Goal: Task Accomplishment & Management: Manage account settings

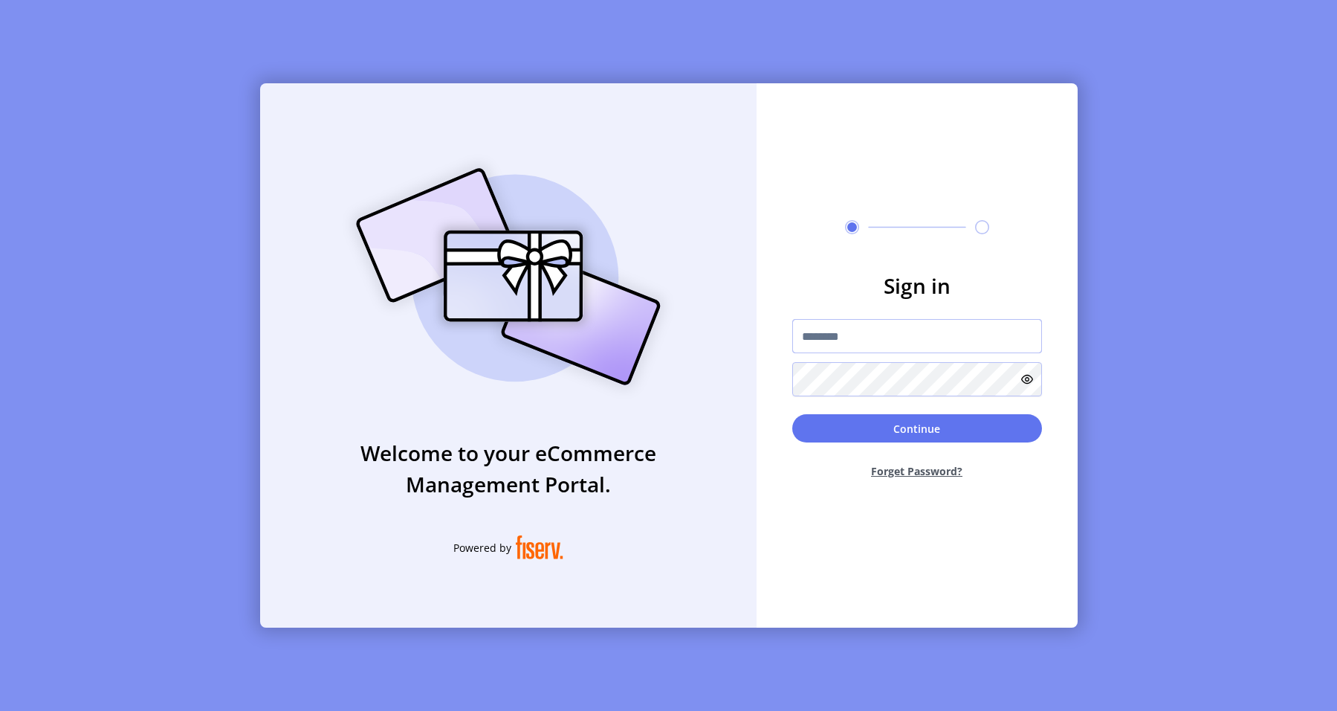
click at [886, 346] on input "text" at bounding box center [917, 336] width 250 height 34
type input "**********"
click at [914, 421] on button "Continue" at bounding box center [917, 428] width 250 height 28
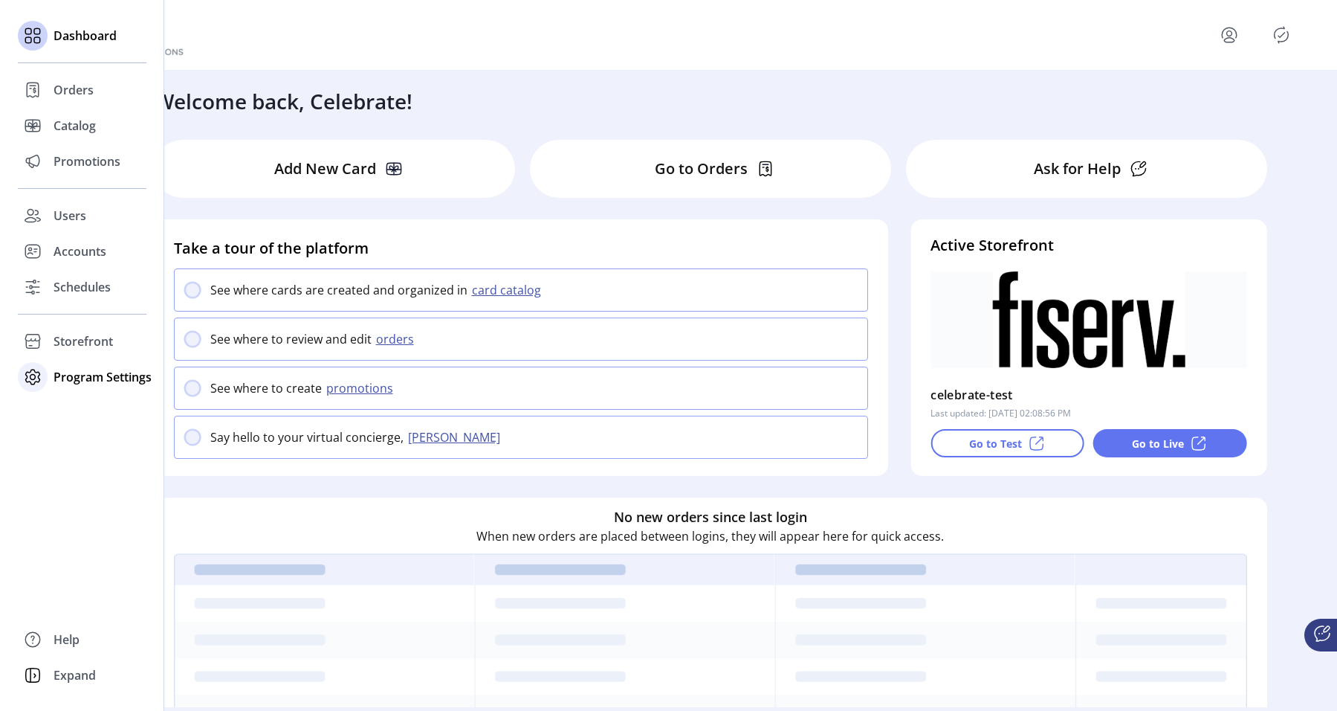
click at [104, 386] on div "Program Settings" at bounding box center [82, 377] width 129 height 36
click at [100, 407] on span "Templates" at bounding box center [83, 407] width 59 height 18
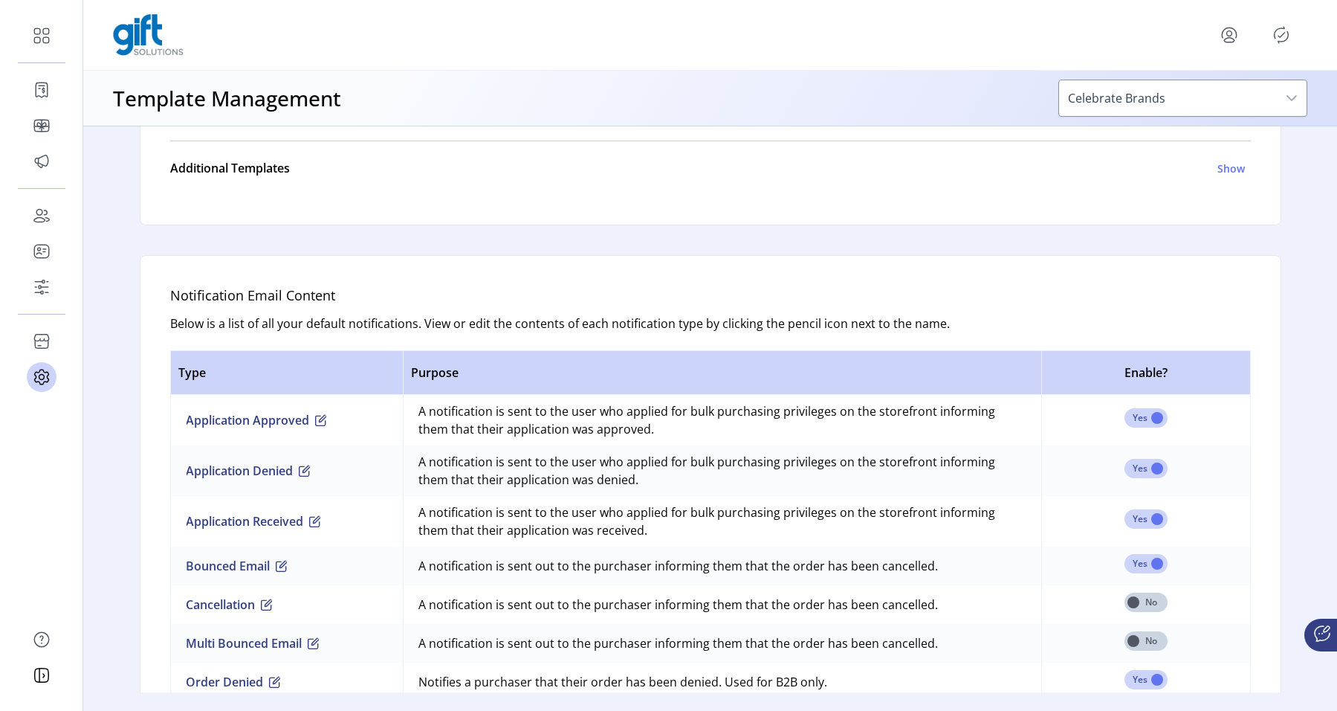
scroll to position [768, 0]
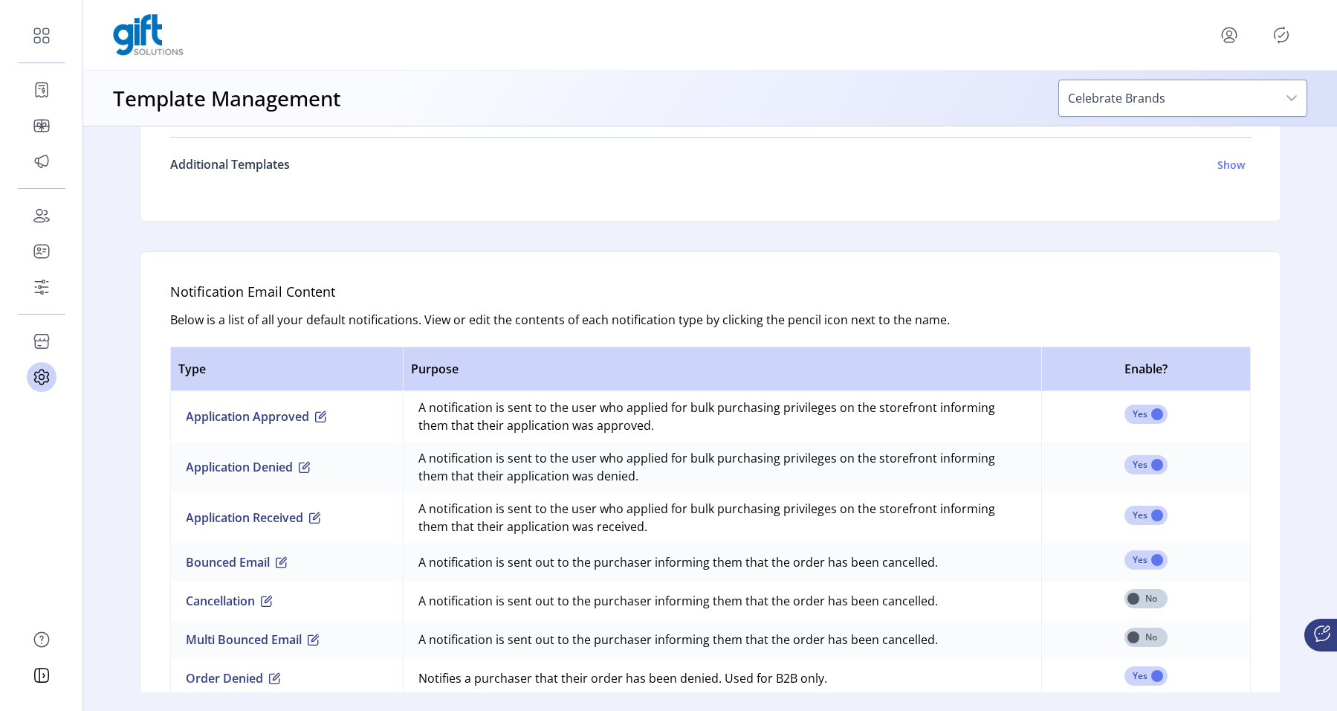
click at [1234, 173] on link "Additional Templates Show" at bounding box center [710, 164] width 1081 height 36
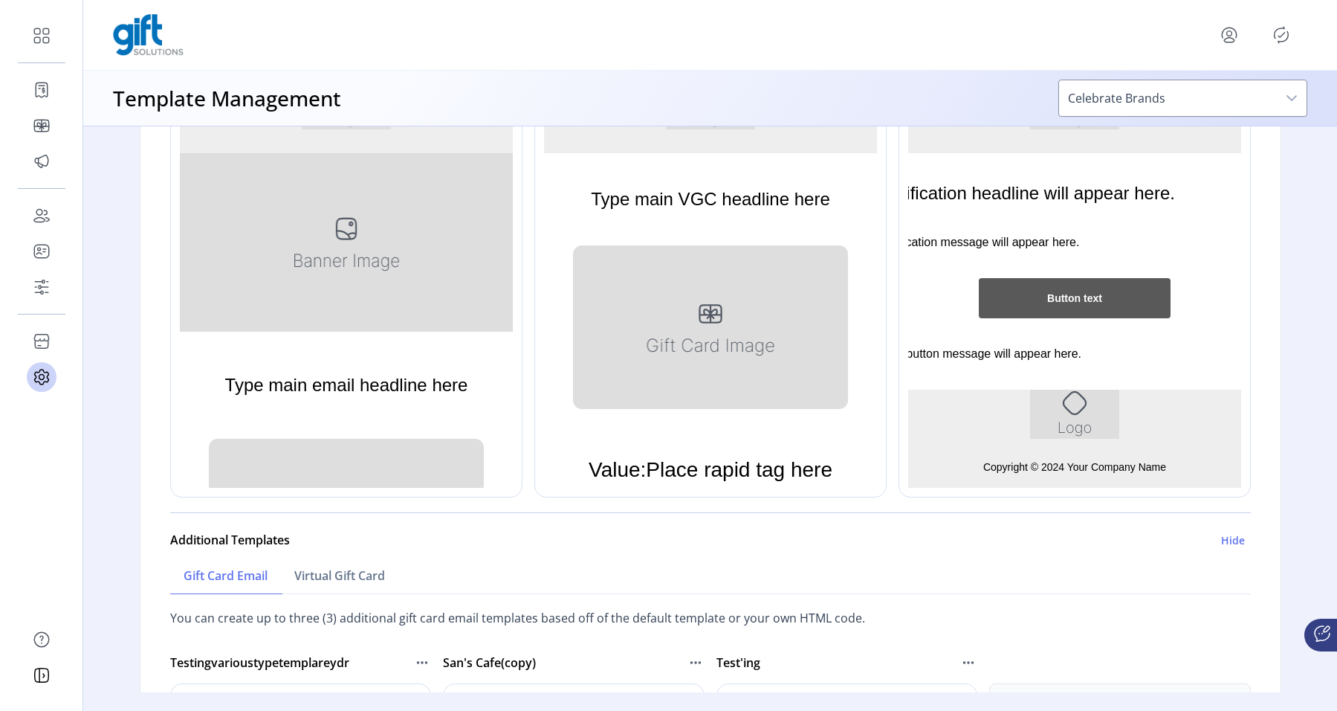
scroll to position [621, 0]
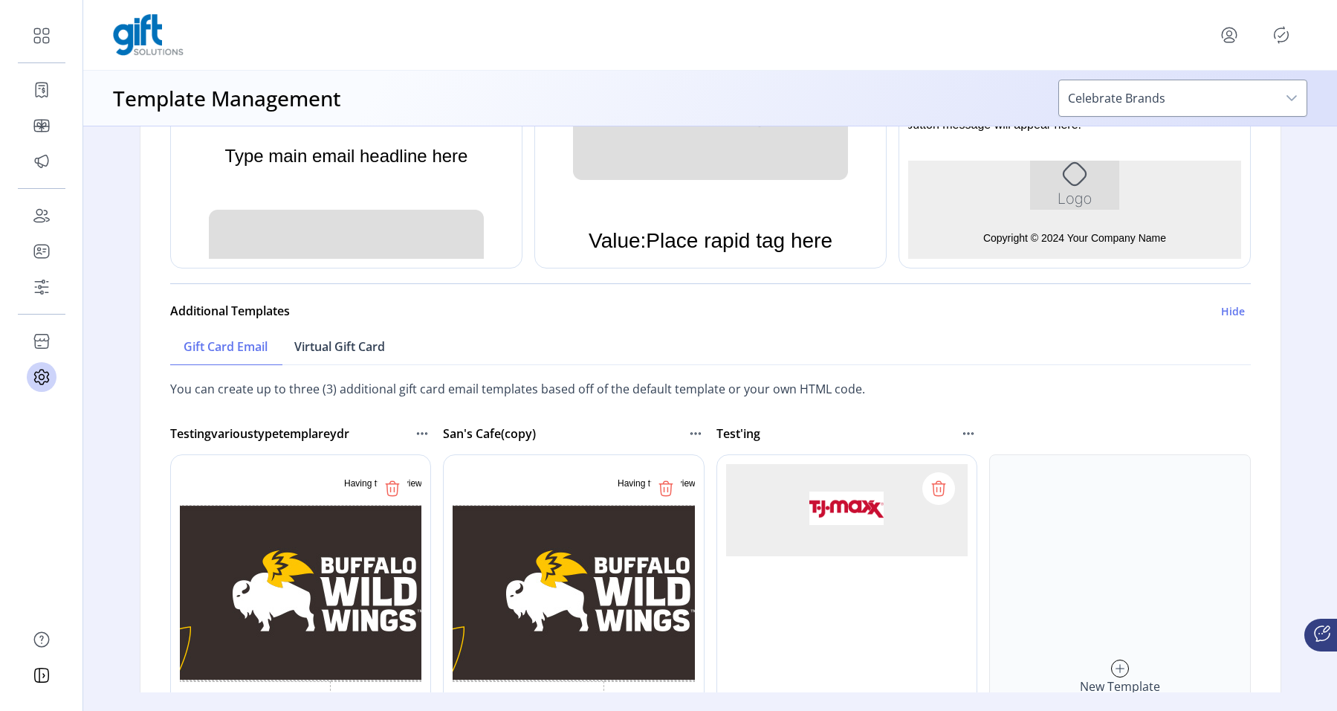
click at [391, 358] on link "Virtual Gift Card" at bounding box center [339, 347] width 117 height 36
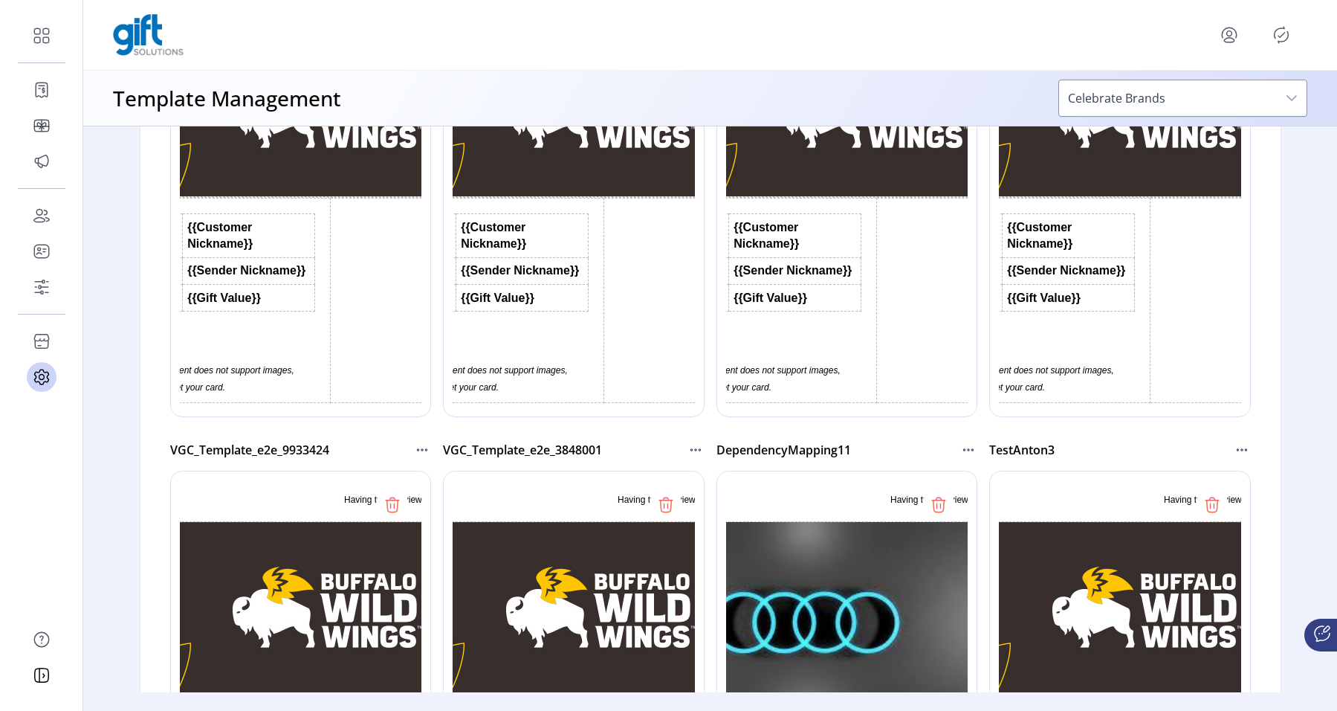
scroll to position [0, 0]
click at [940, 505] on icon at bounding box center [940, 506] width 0 height 4
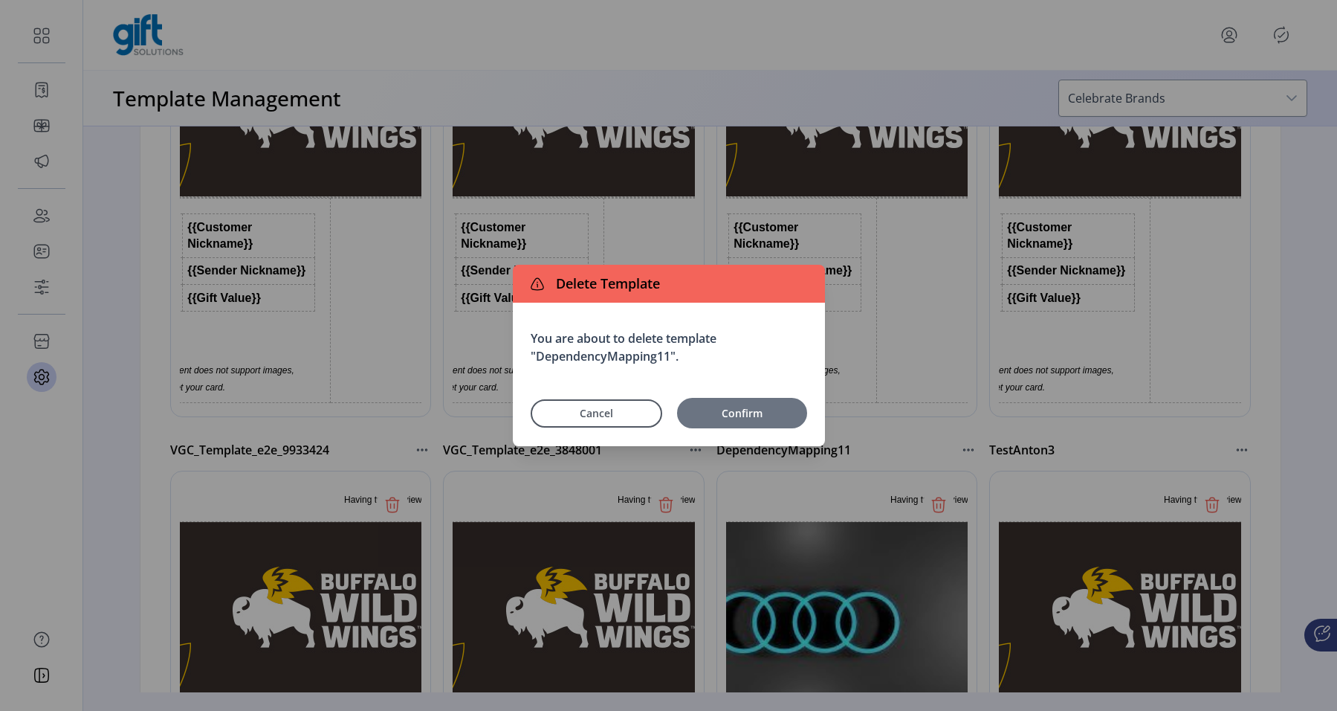
click at [779, 411] on span "Confirm" at bounding box center [742, 413] width 115 height 16
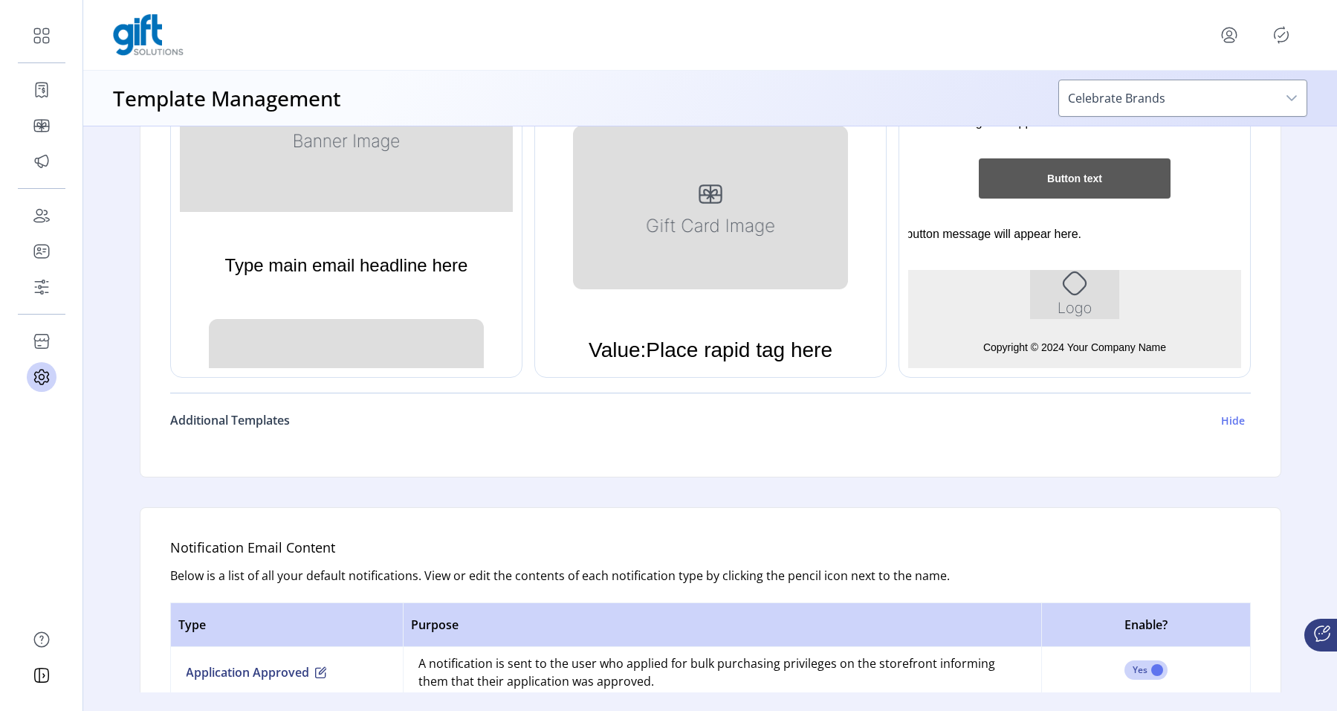
click at [1229, 422] on h6 "Hide" at bounding box center [1233, 421] width 24 height 16
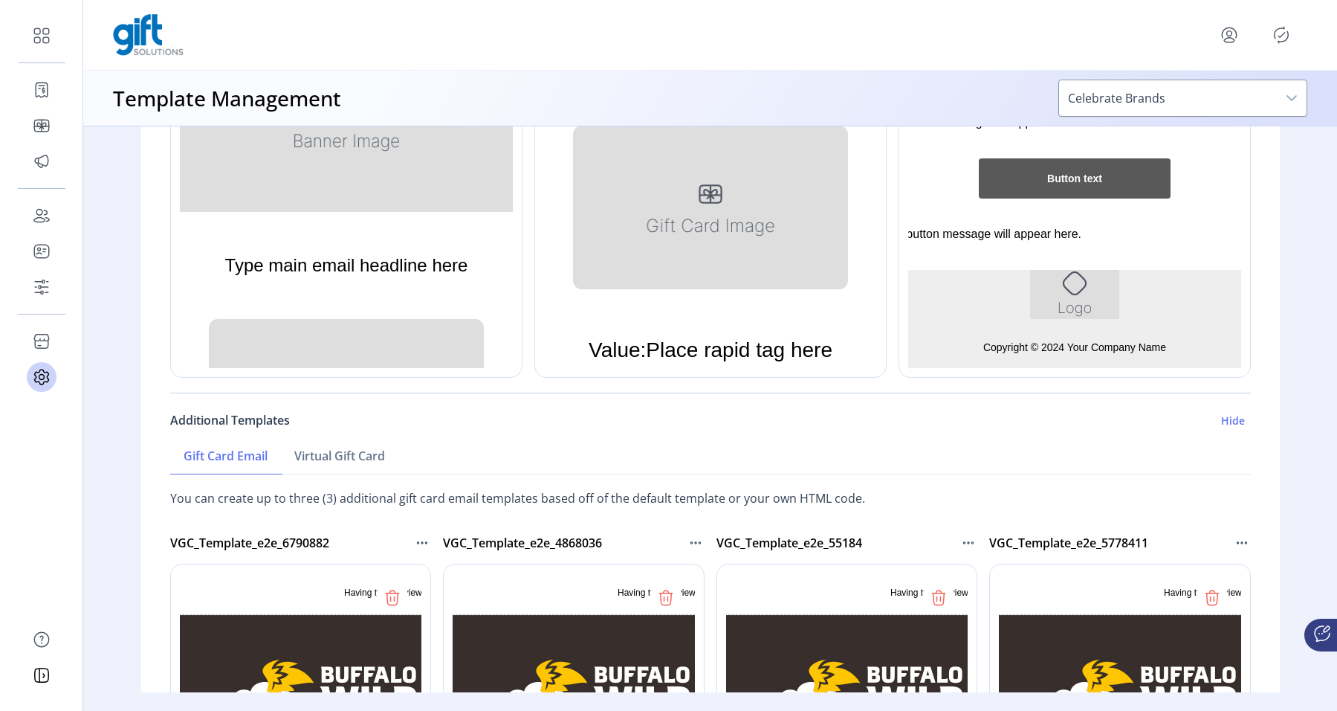
click at [1236, 421] on h6 "Hide" at bounding box center [1233, 421] width 24 height 16
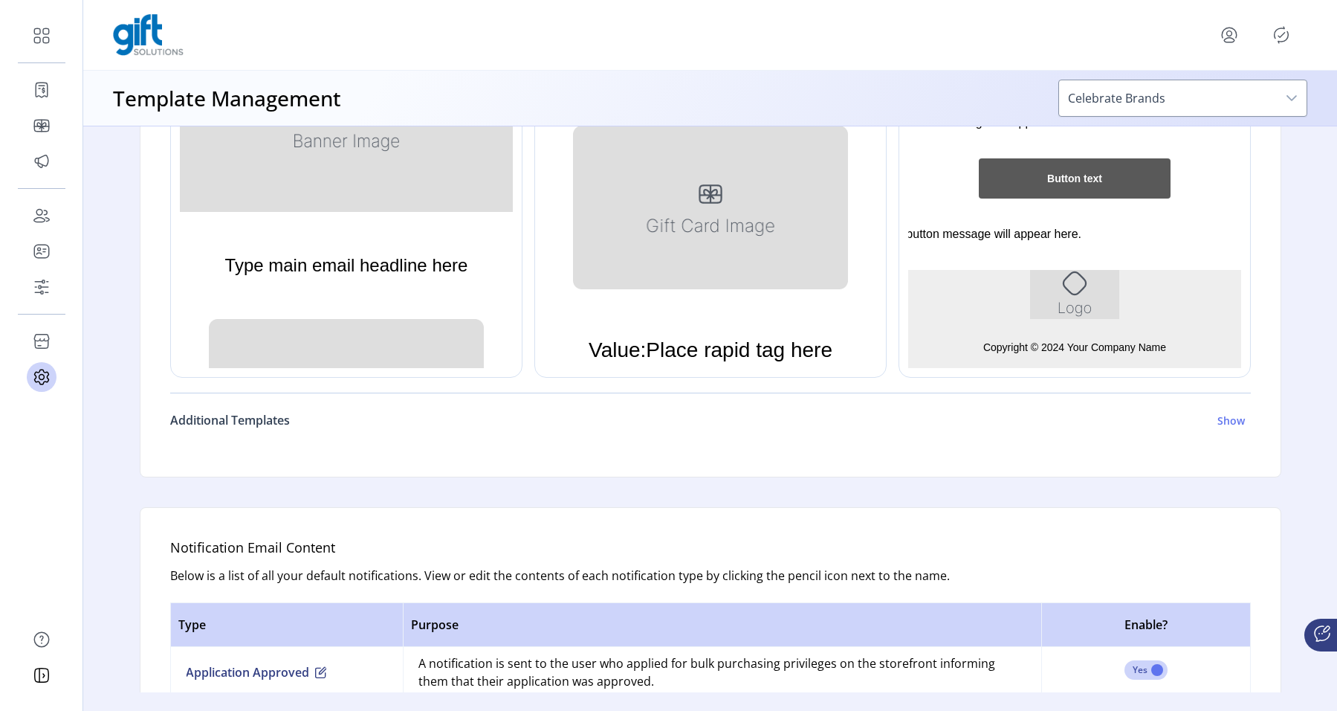
click at [1226, 421] on h6 "Show" at bounding box center [1232, 421] width 28 height 16
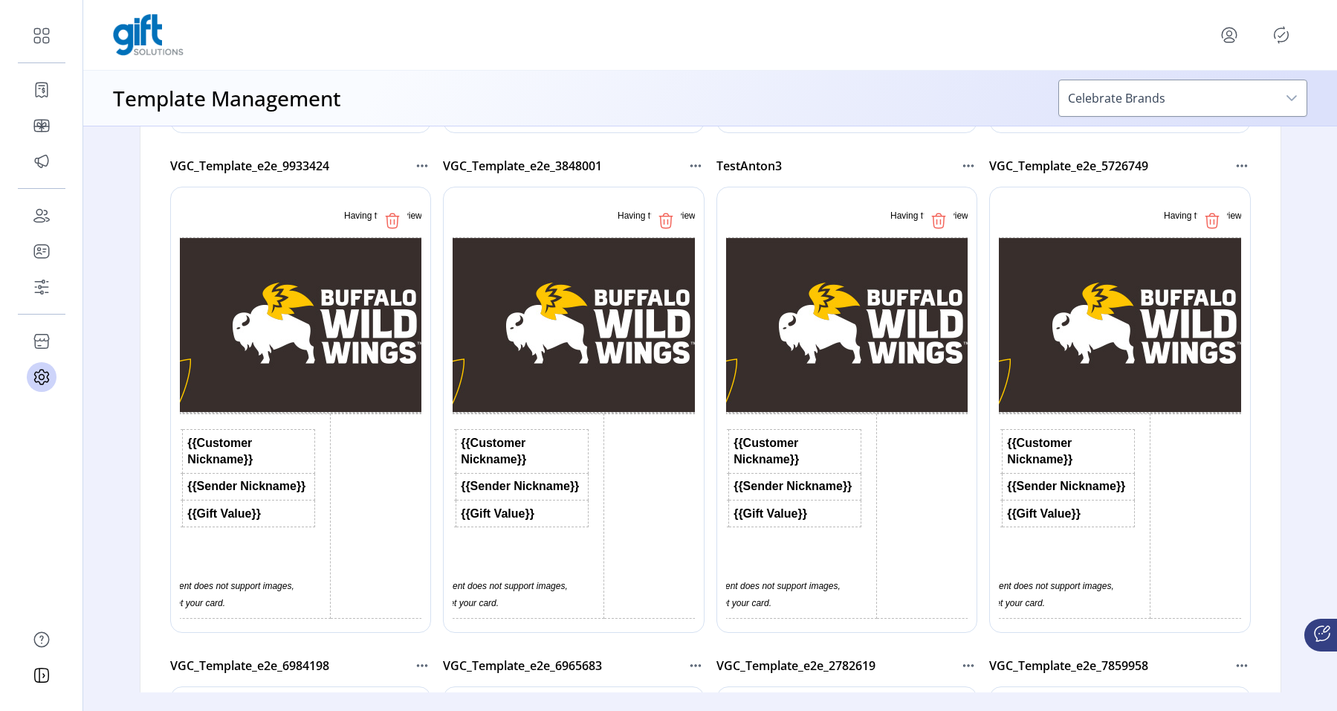
click at [662, 219] on icon at bounding box center [666, 221] width 24 height 24
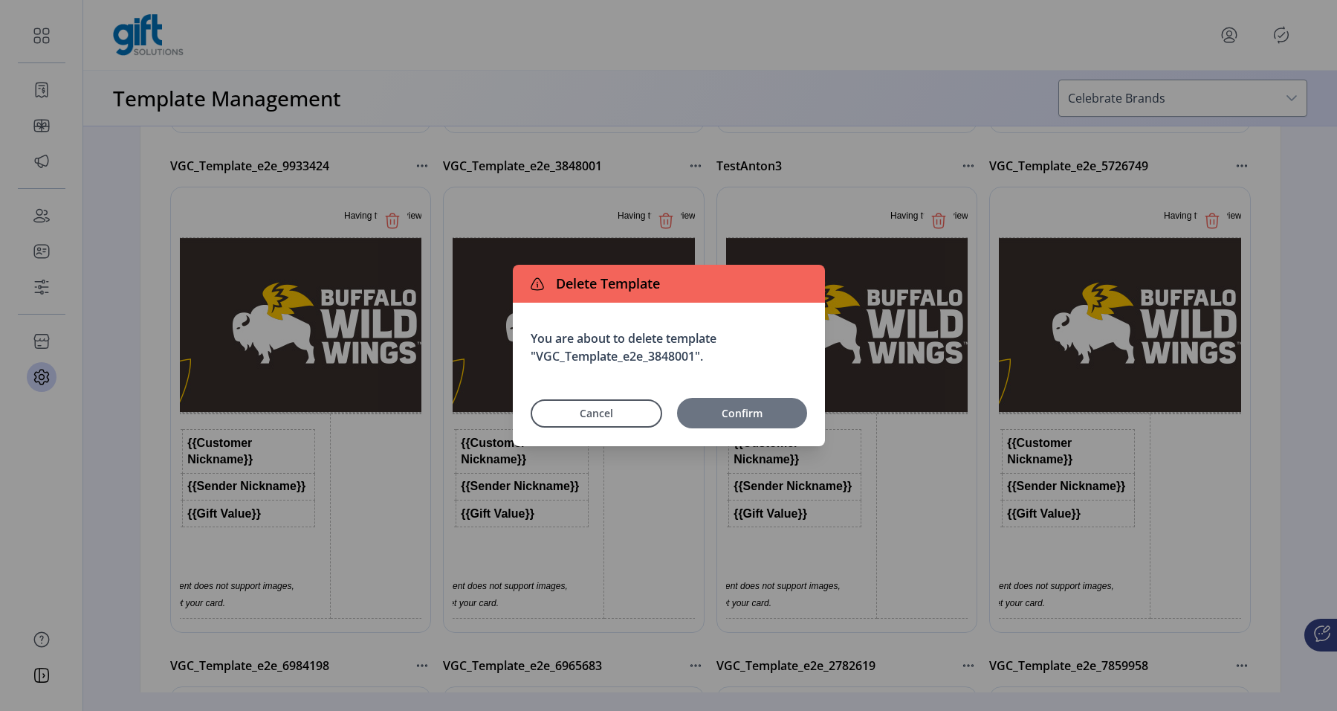
click at [753, 413] on span "Confirm" at bounding box center [742, 413] width 115 height 16
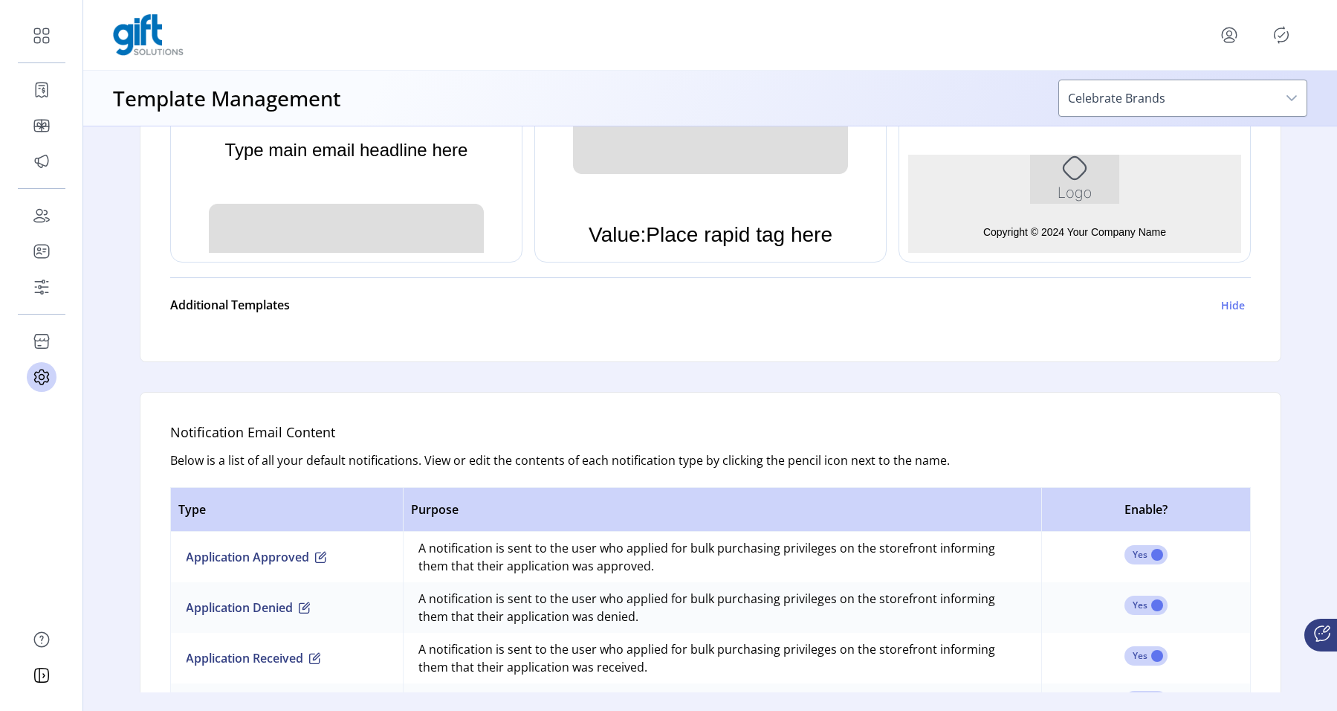
click at [1299, 325] on div "Welcome to your template manager. You can edit the default templates below for …" at bounding box center [710, 409] width 1254 height 566
click at [1279, 107] on div "dropdown trigger" at bounding box center [1292, 98] width 30 height 36
click at [1232, 303] on h6 "Hide" at bounding box center [1233, 305] width 24 height 16
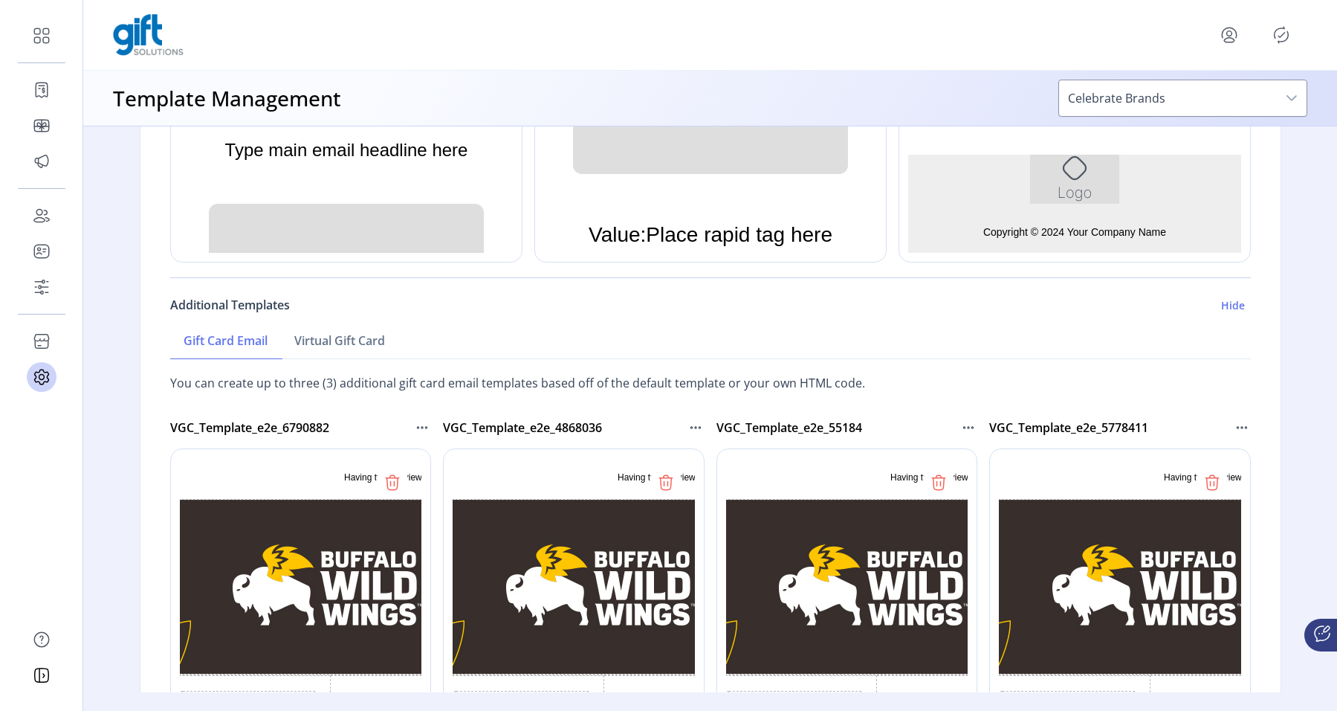
click at [1235, 308] on h6 "Hide" at bounding box center [1233, 305] width 24 height 16
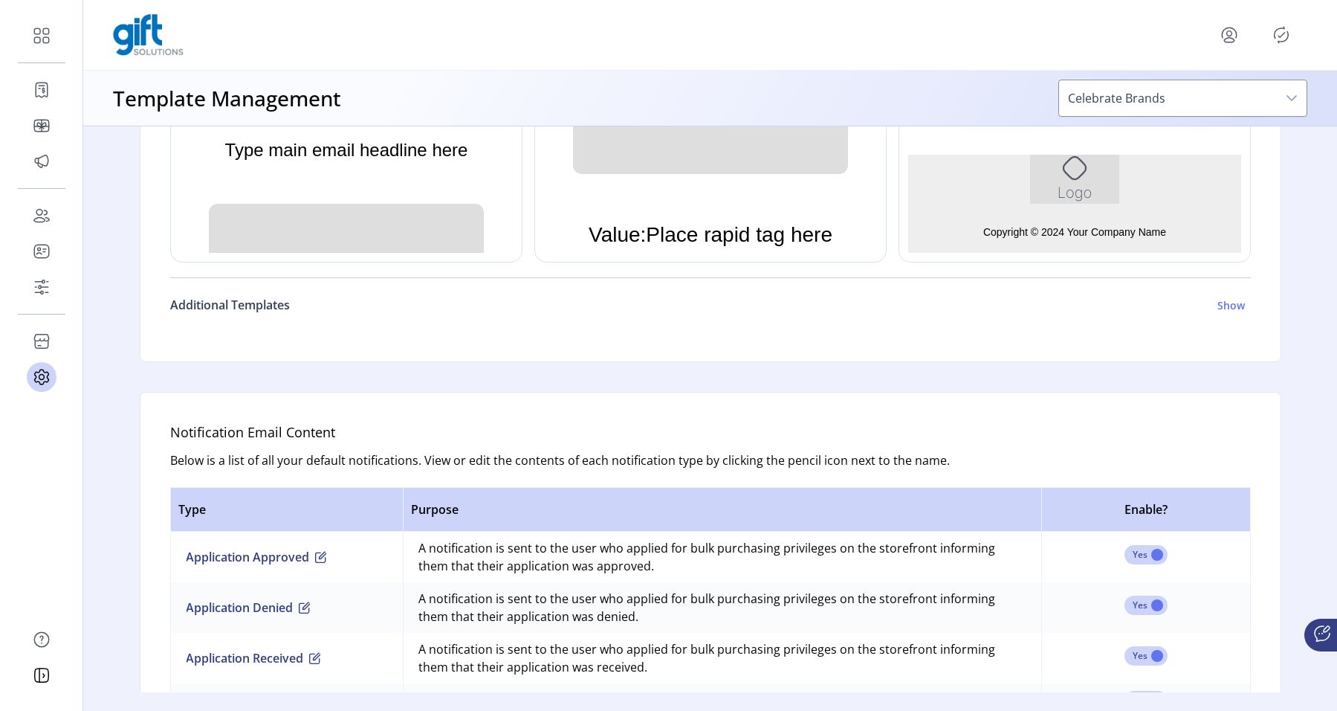
click at [1235, 308] on h6 "Show" at bounding box center [1232, 305] width 28 height 16
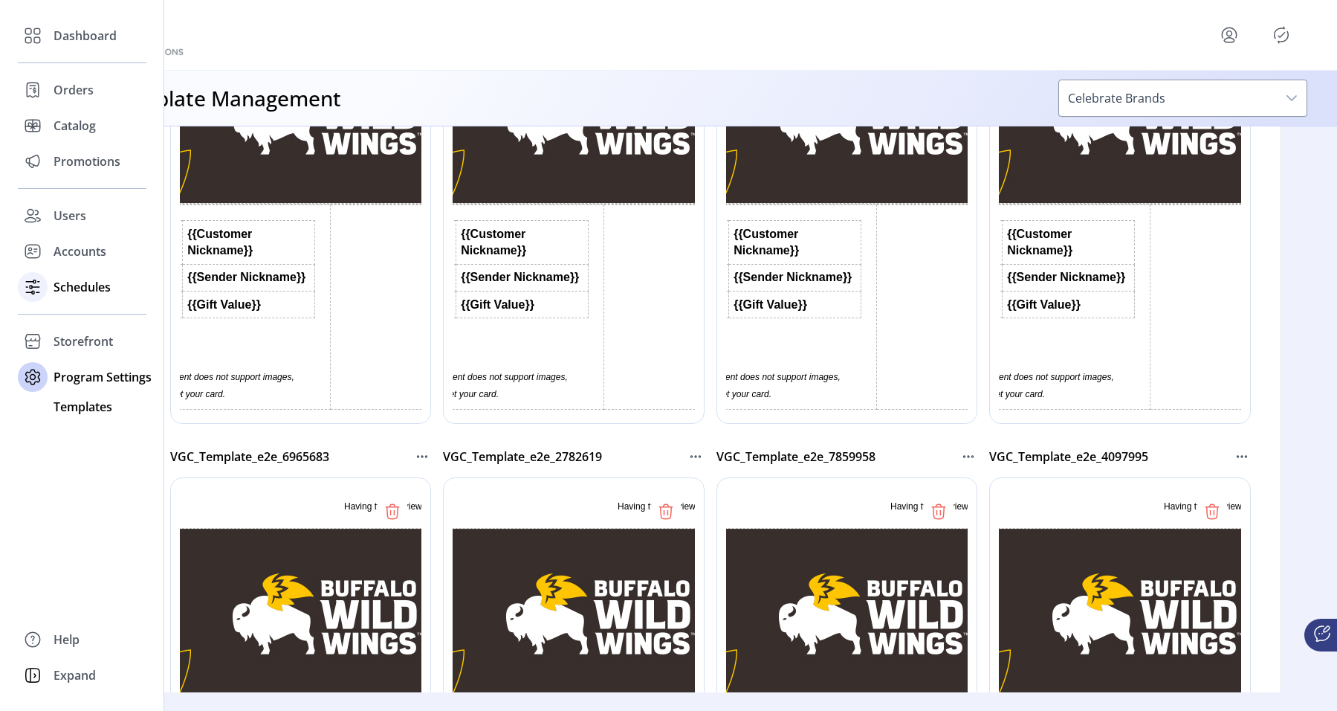
click at [88, 293] on span "Schedules" at bounding box center [82, 287] width 57 height 18
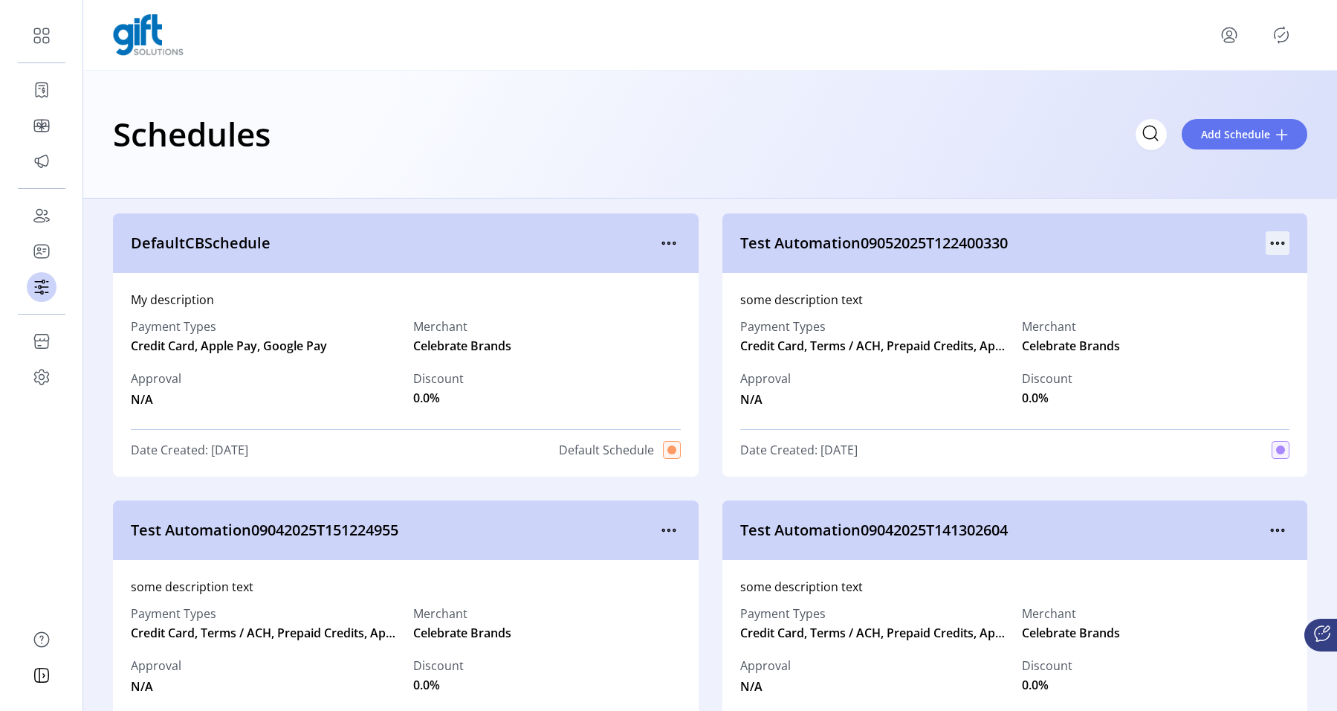
click at [1278, 239] on icon "menu" at bounding box center [1278, 243] width 24 height 24
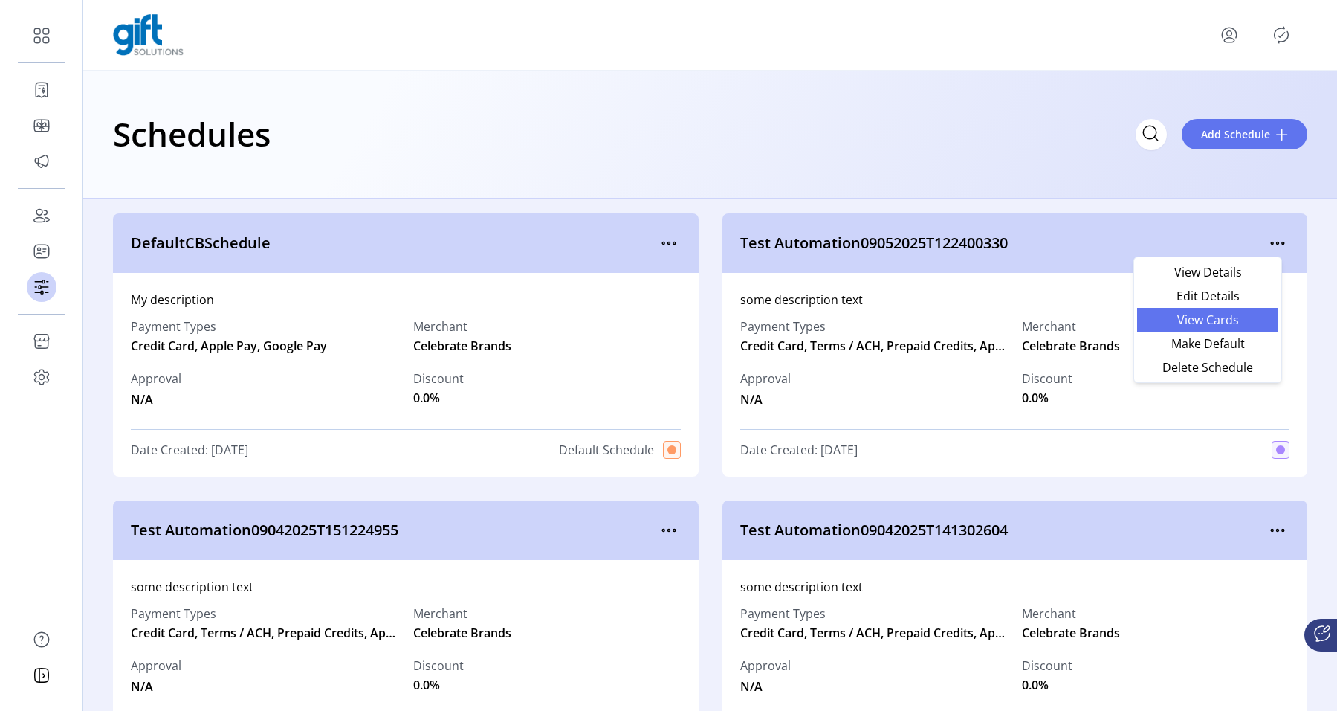
click at [1218, 314] on span "View Cards" at bounding box center [1207, 320] width 123 height 12
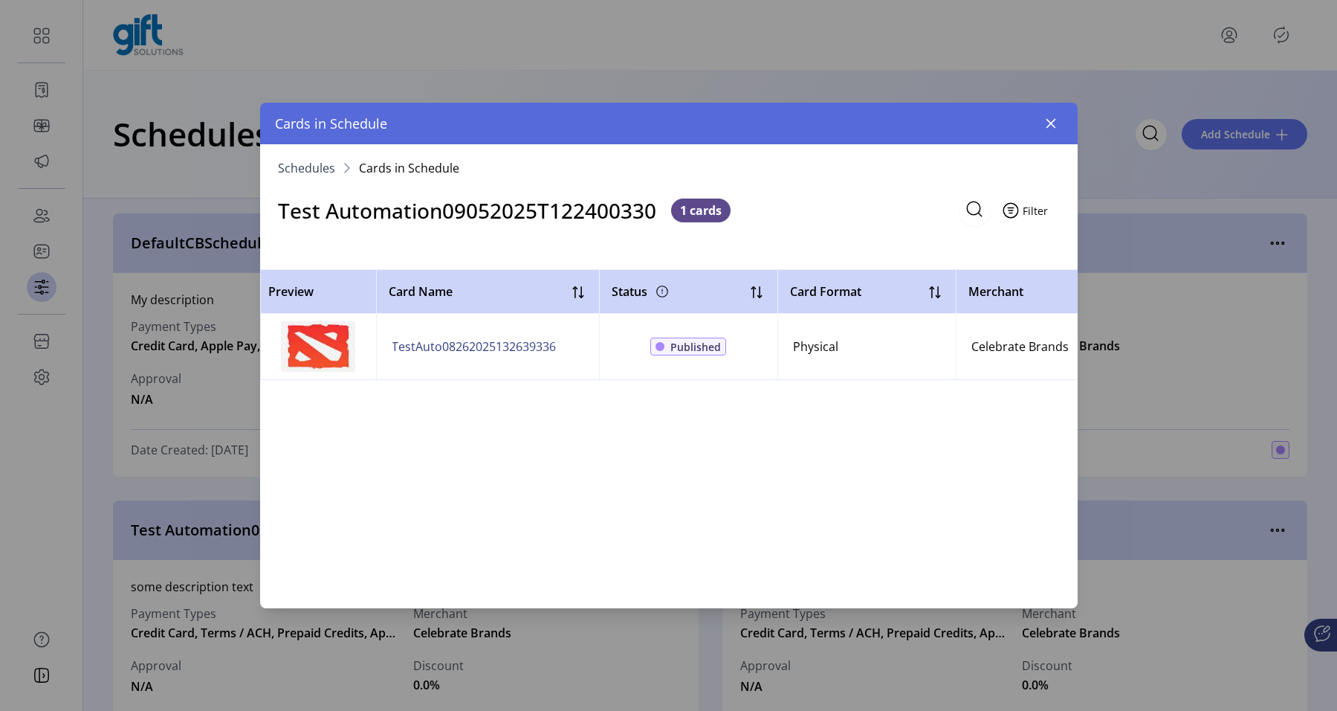
click at [1034, 211] on span "Filter" at bounding box center [1035, 211] width 25 height 16
click at [1058, 269] on span "Status" at bounding box center [1070, 267] width 123 height 12
click at [348, 247] on icon "dropdown trigger" at bounding box center [354, 242] width 12 height 12
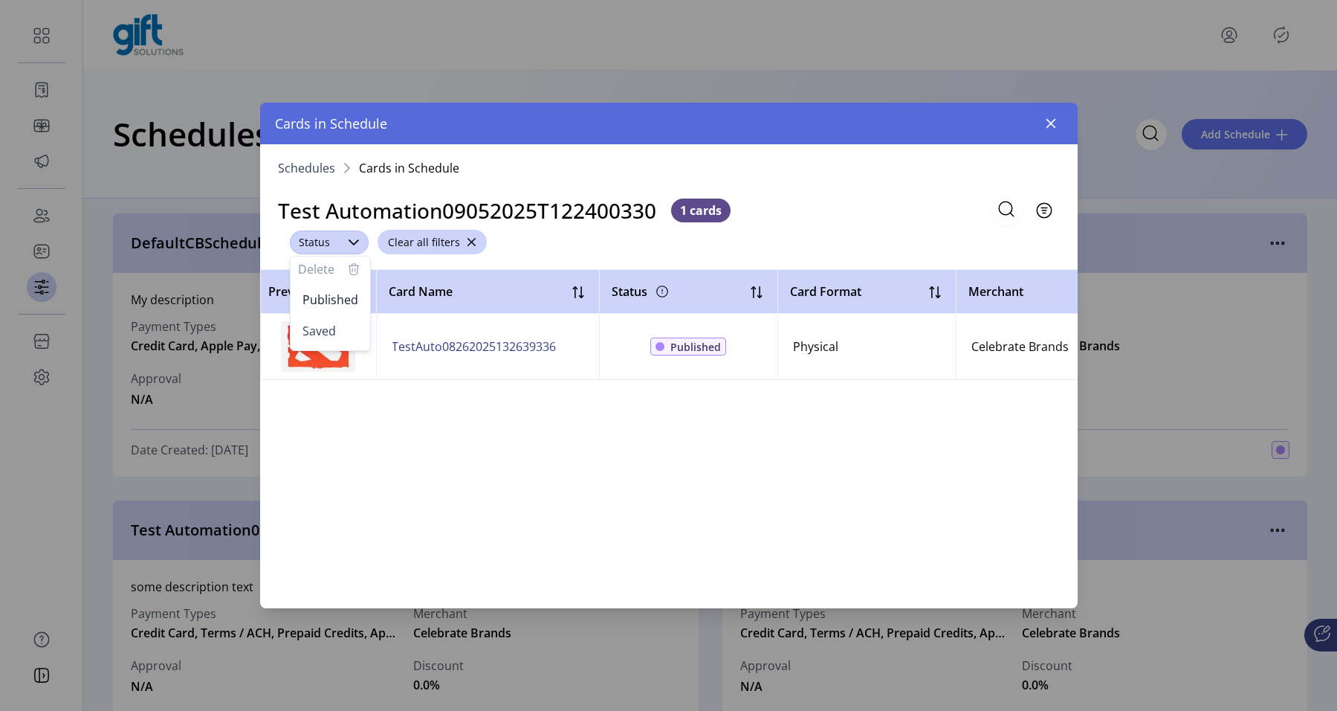
click at [350, 246] on icon "dropdown trigger" at bounding box center [354, 242] width 12 height 12
click at [1055, 128] on icon "button" at bounding box center [1051, 123] width 12 height 12
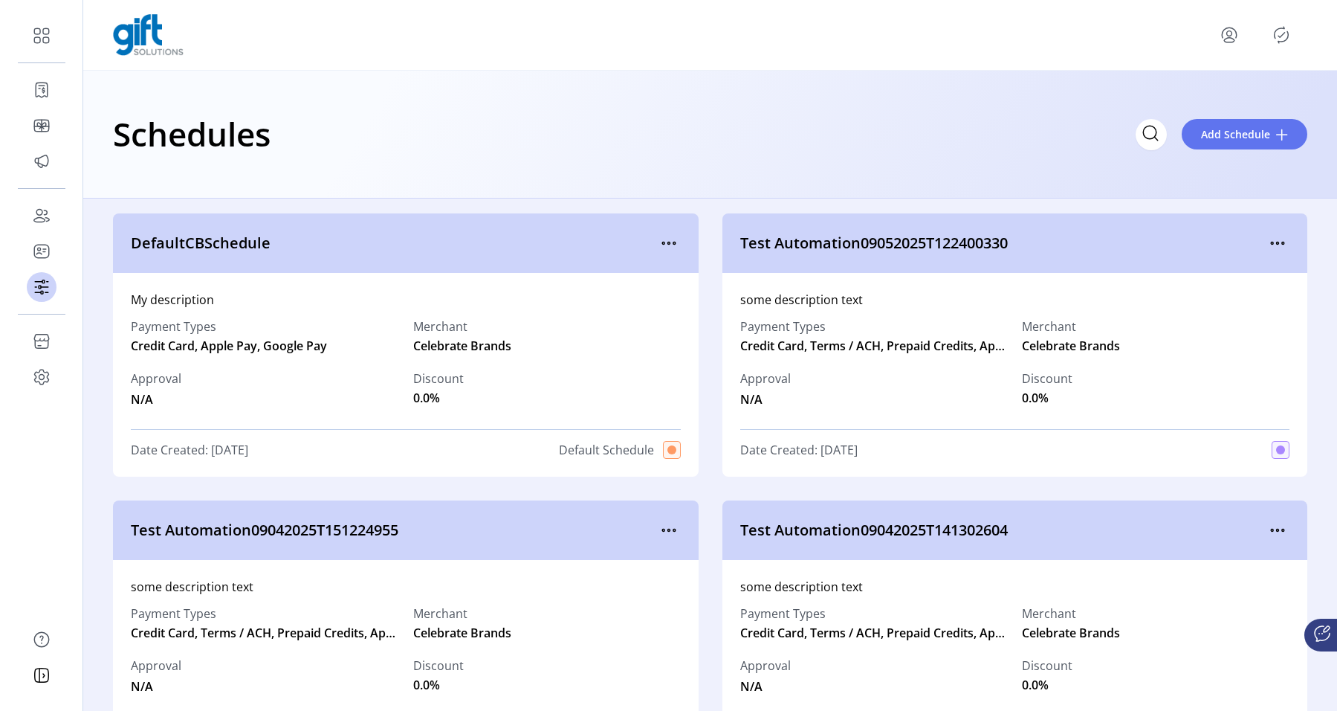
click at [1049, 149] on div "Schedules Add Schedule" at bounding box center [710, 134] width 1194 height 52
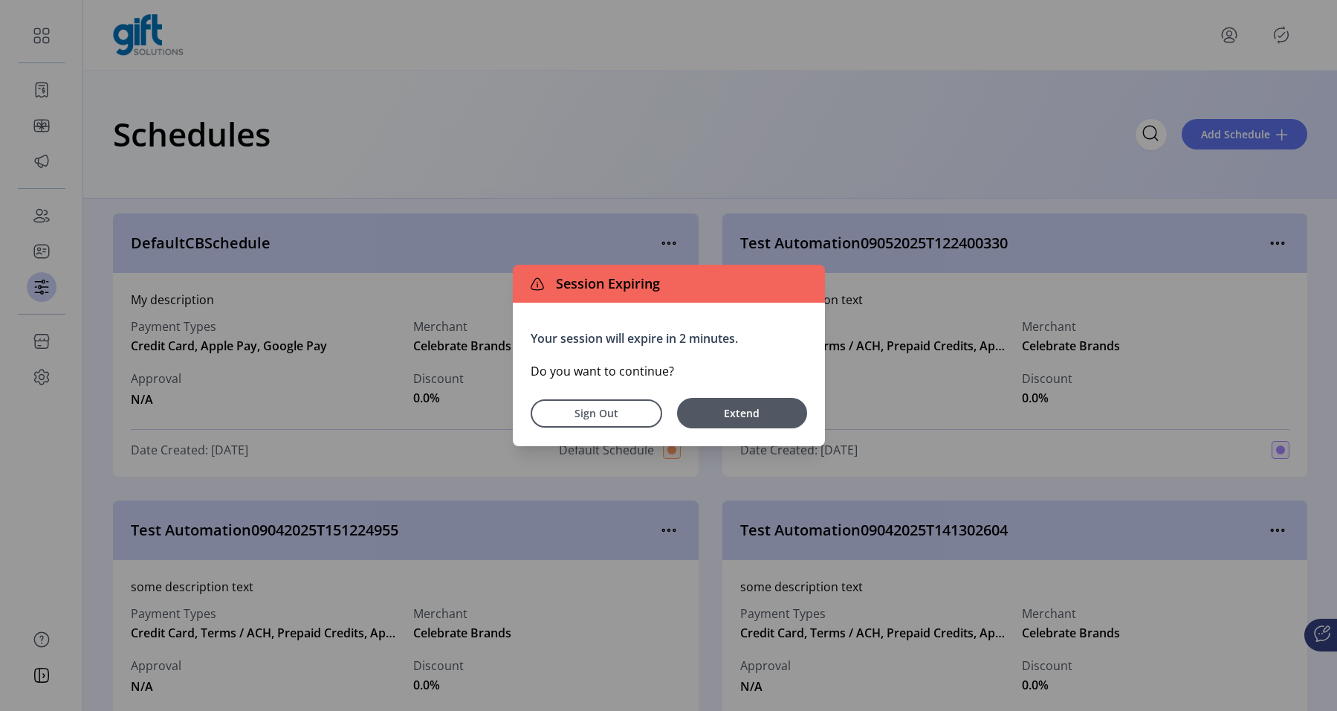
click at [581, 411] on span "Sign Out" at bounding box center [596, 413] width 93 height 16
